Goal: Task Accomplishment & Management: Manage account settings

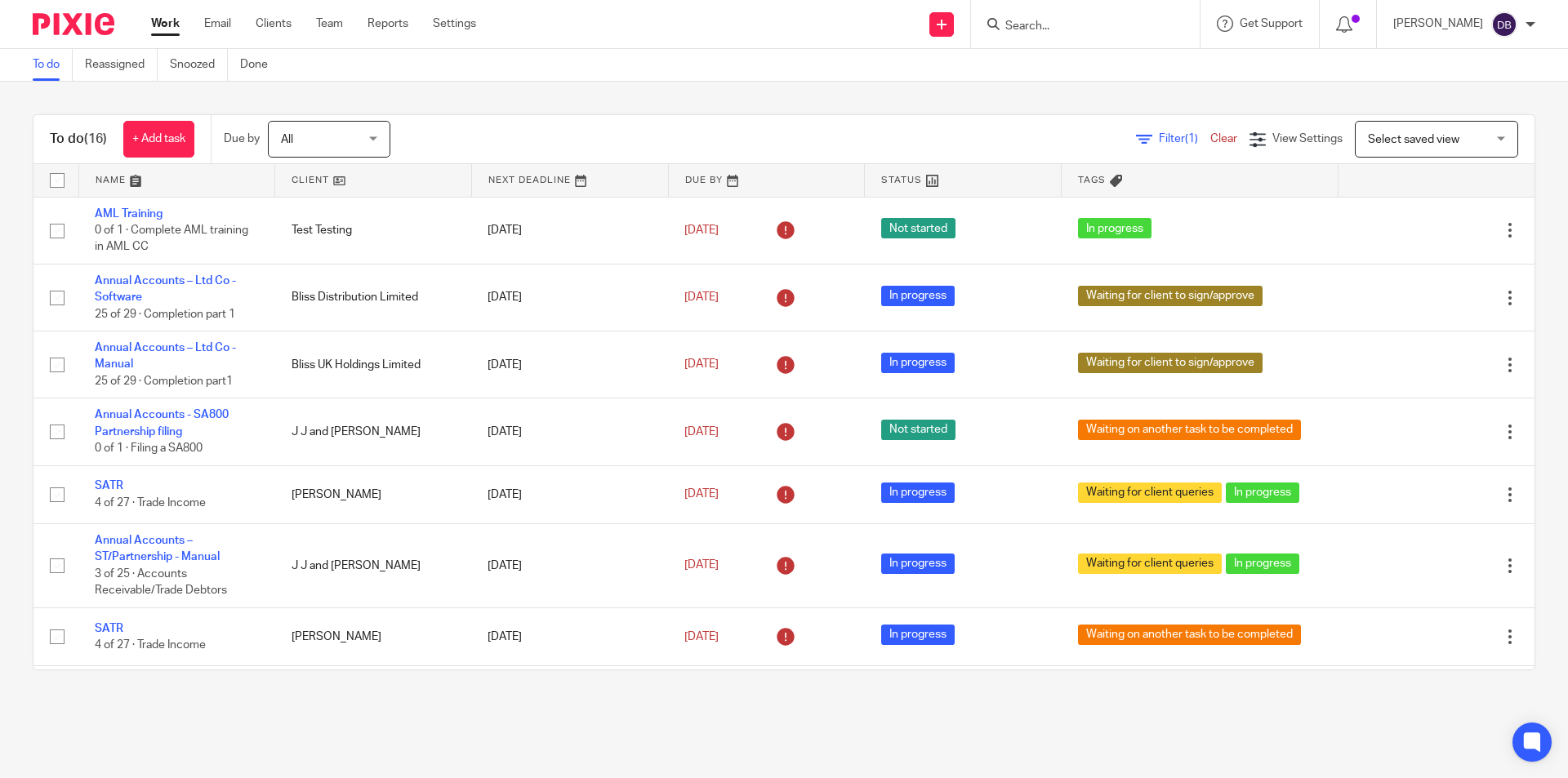
click at [1047, 12] on div at bounding box center [1086, 24] width 229 height 48
click at [1039, 23] on input "Search" at bounding box center [1077, 27] width 147 height 15
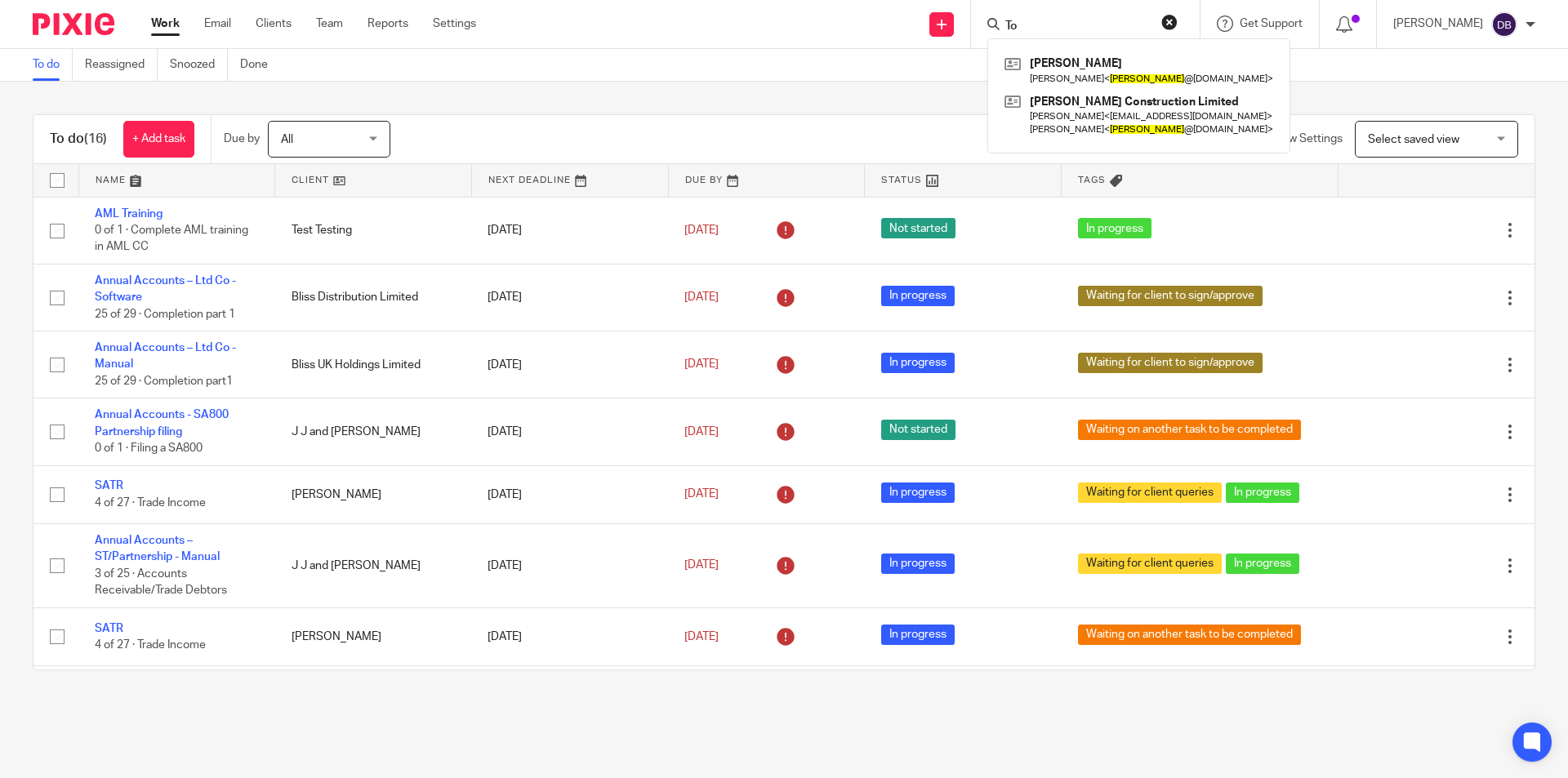
type input "T"
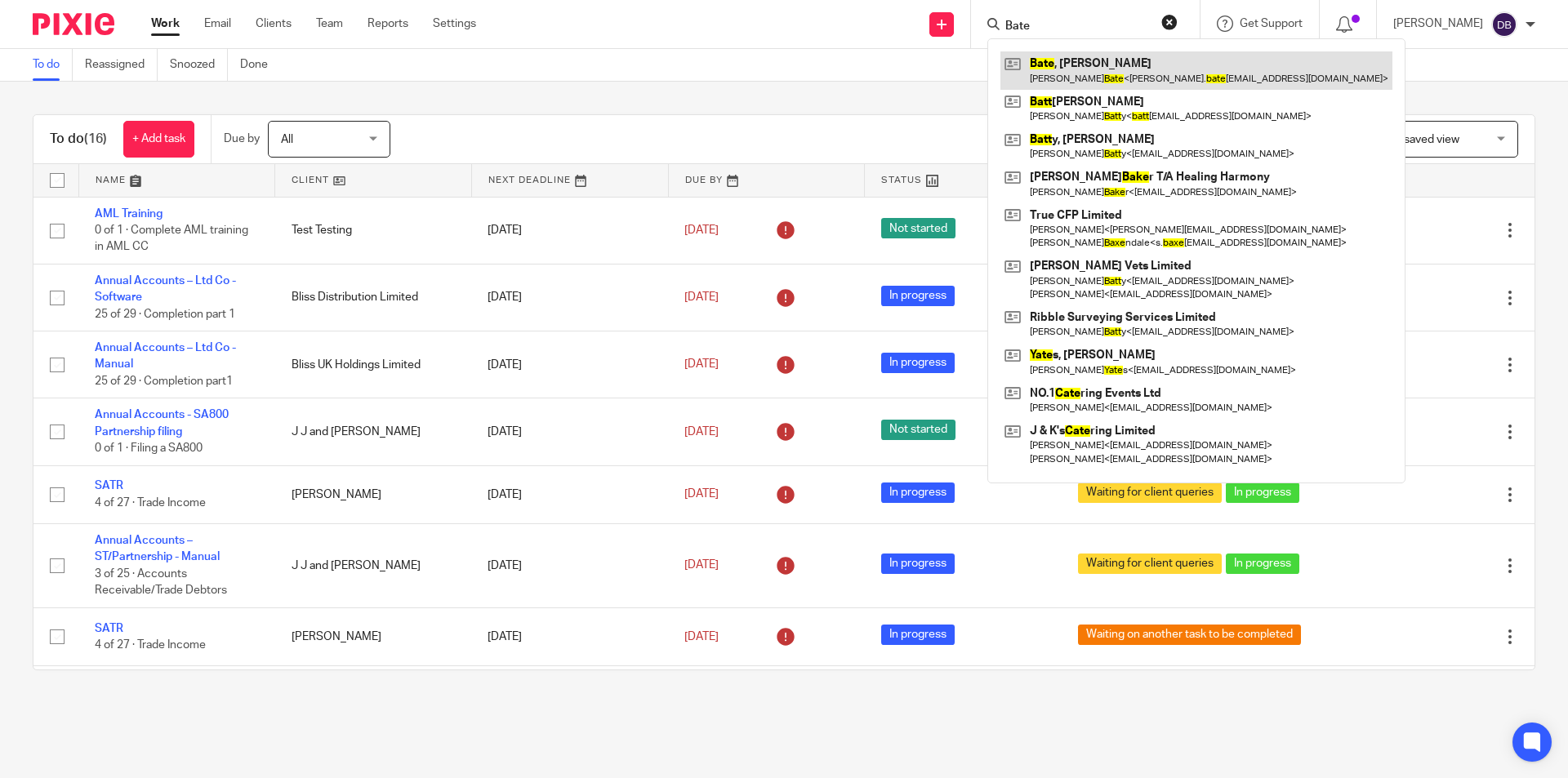
type input "Bate"
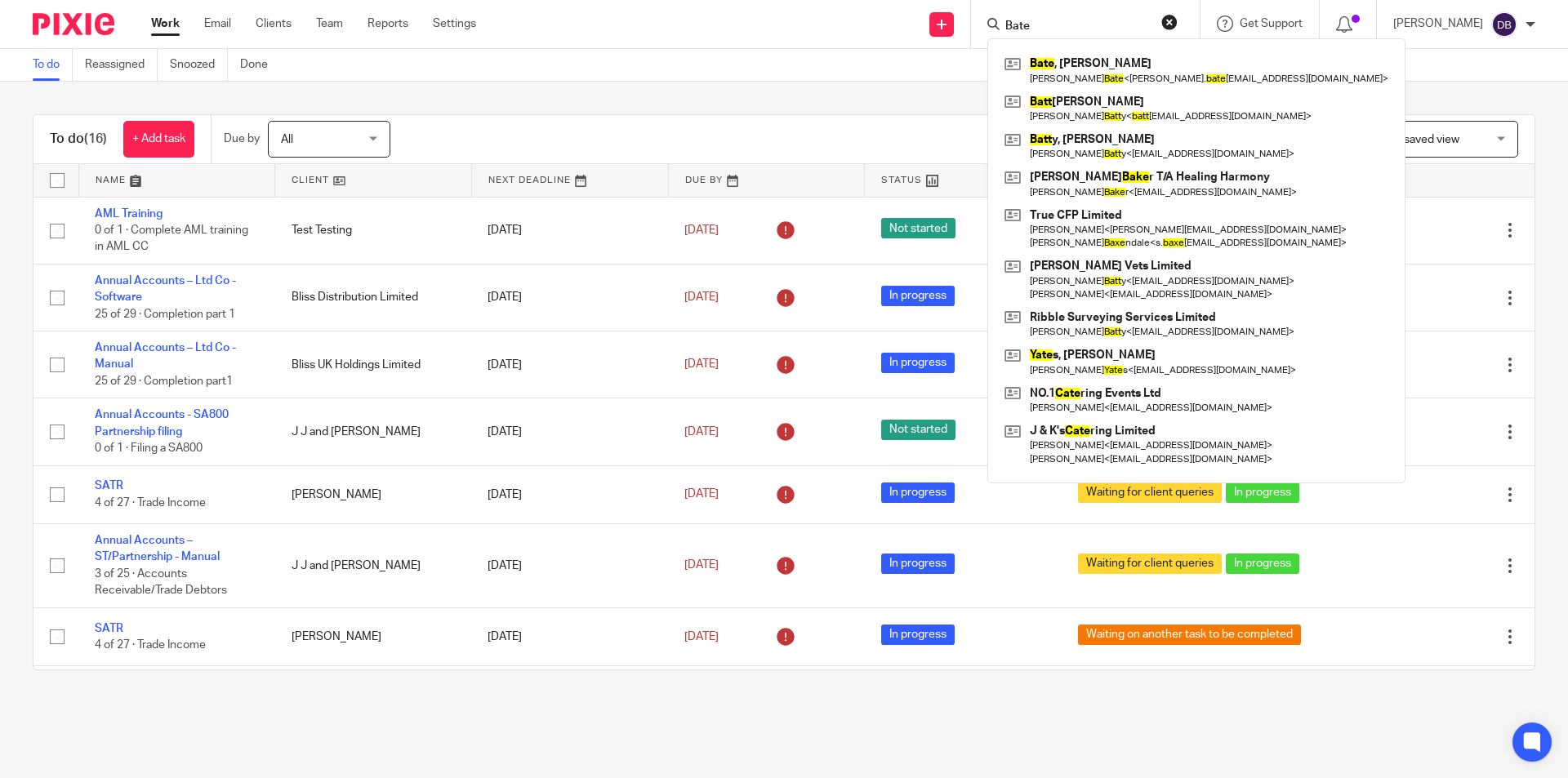
click at [537, 17] on div "Send new email Create task Add client Request signature [PERSON_NAME] [PERSON_N…" at bounding box center [1034, 24] width 1067 height 48
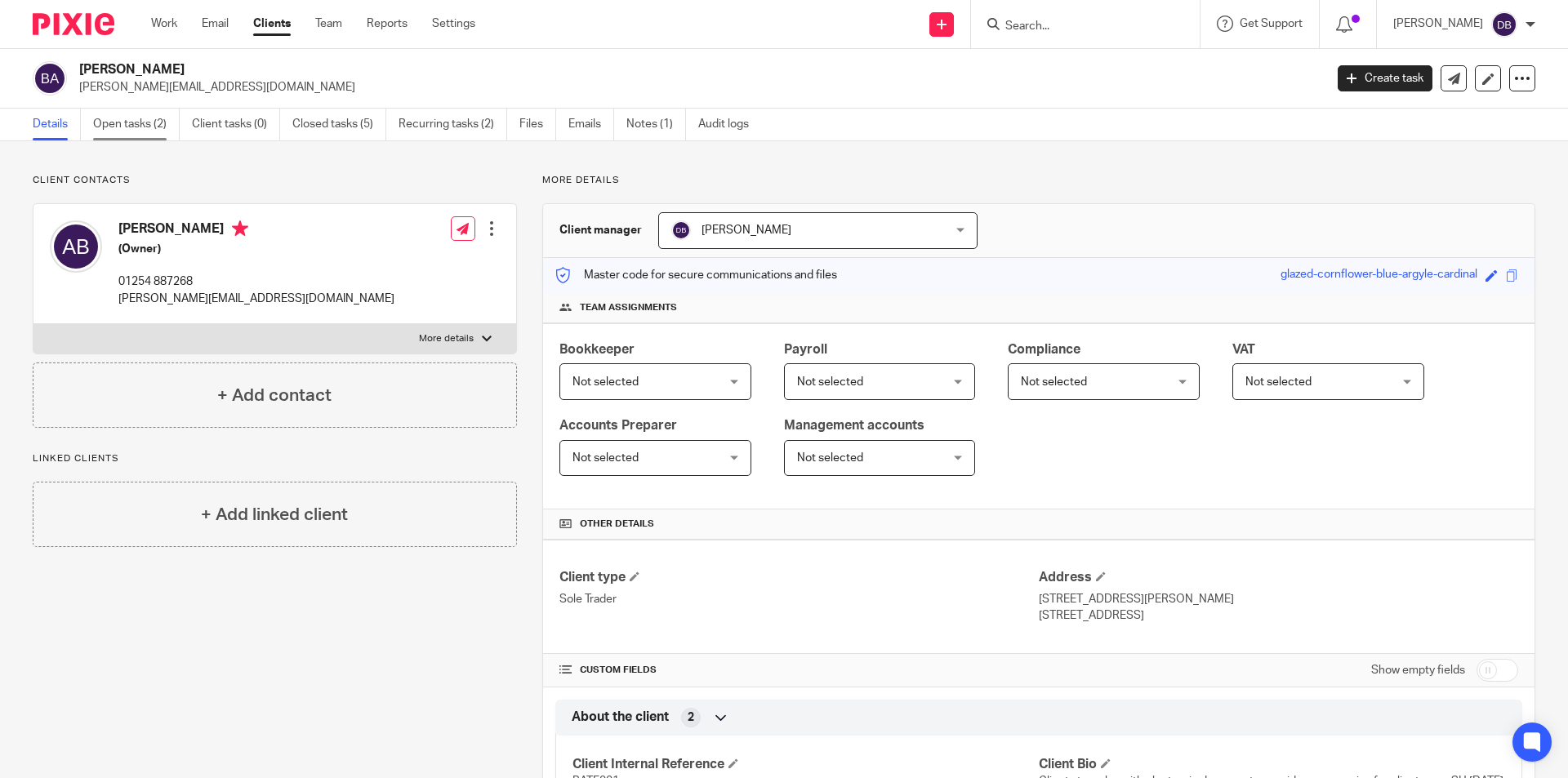
click at [120, 119] on link "Open tasks (2)" at bounding box center [136, 125] width 87 height 32
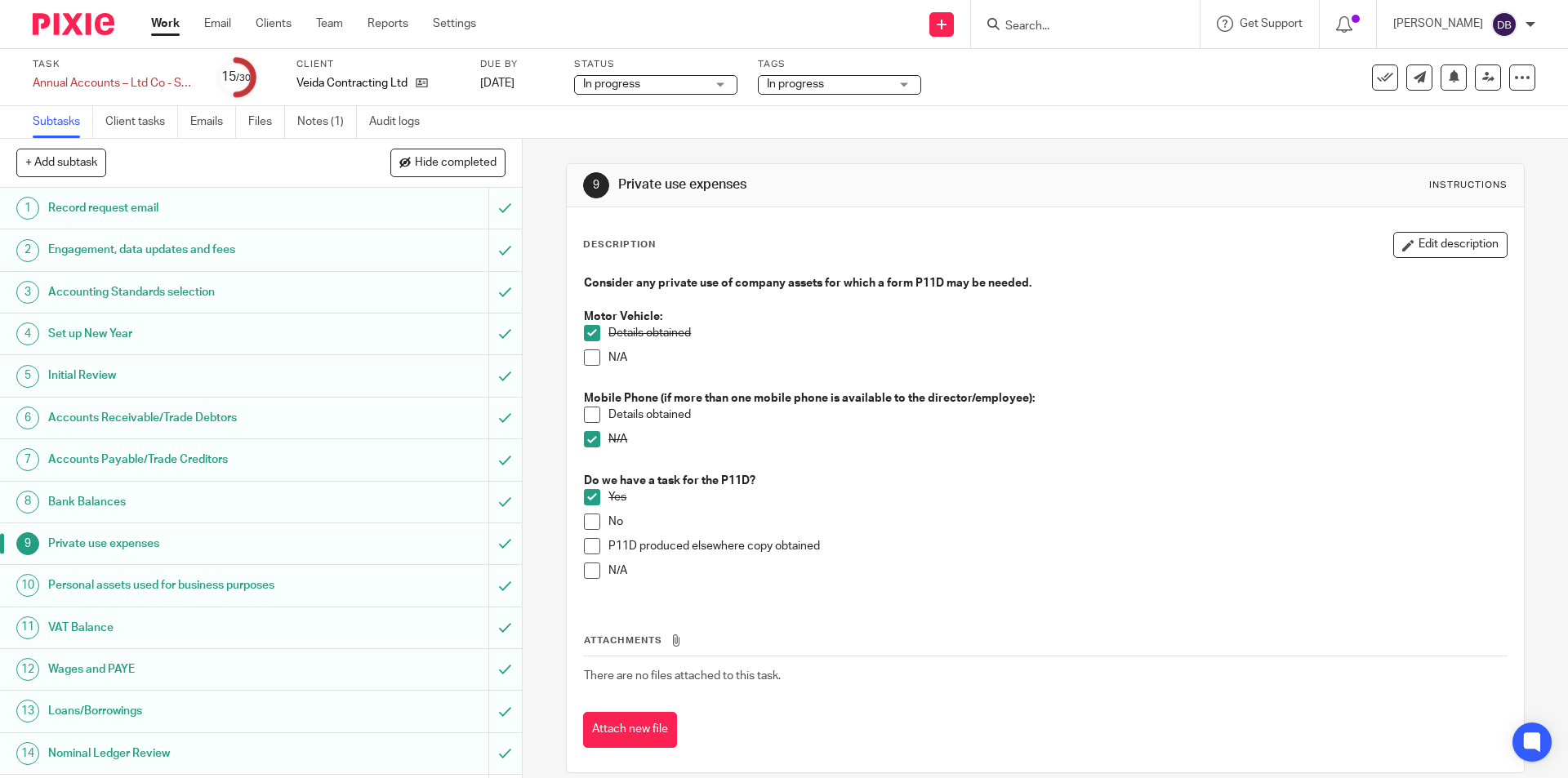
scroll to position [245, 0]
